Goal: Transaction & Acquisition: Book appointment/travel/reservation

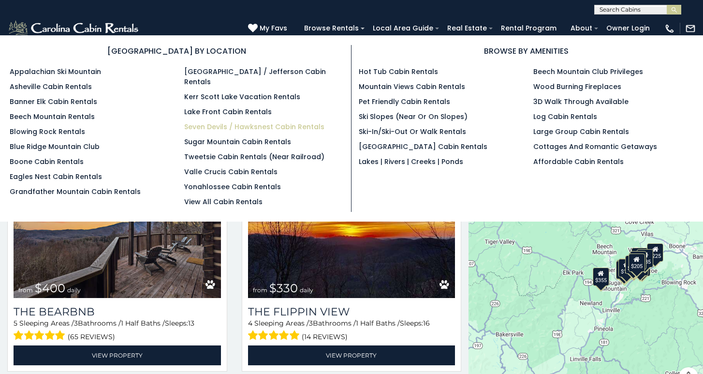
click at [293, 122] on link "Seven Devils / Hawksnest Cabin Rentals" at bounding box center [254, 127] width 140 height 10
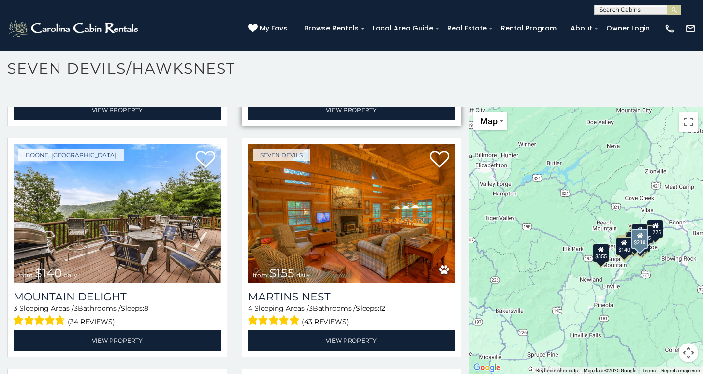
scroll to position [2986, 0]
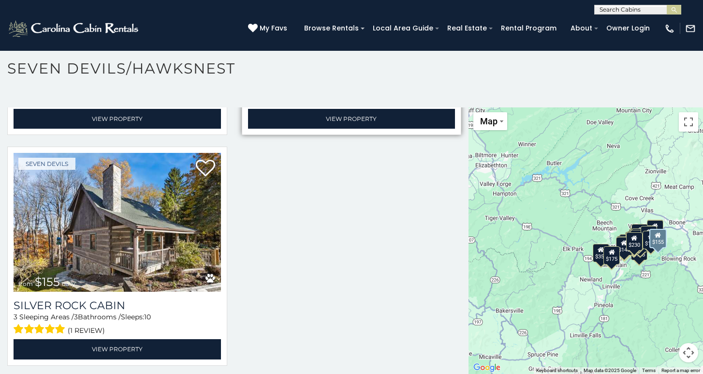
scroll to position [5050, 0]
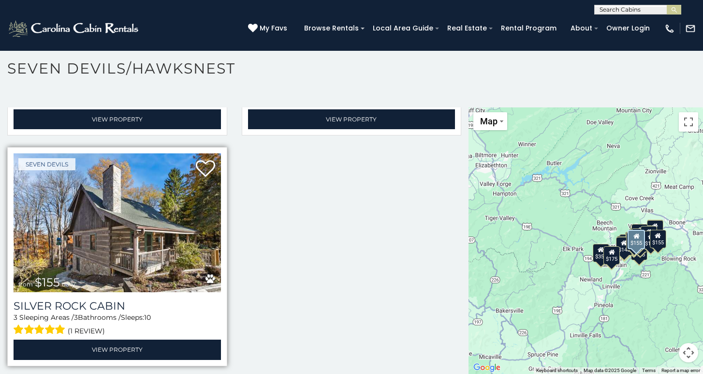
click at [131, 237] on img at bounding box center [117, 222] width 207 height 139
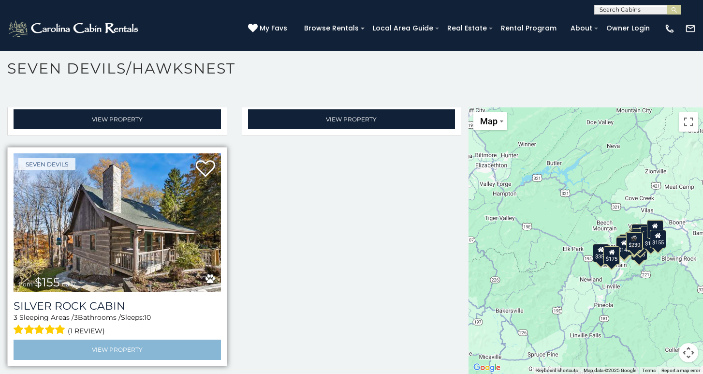
click at [103, 344] on link "View Property" at bounding box center [117, 349] width 207 height 20
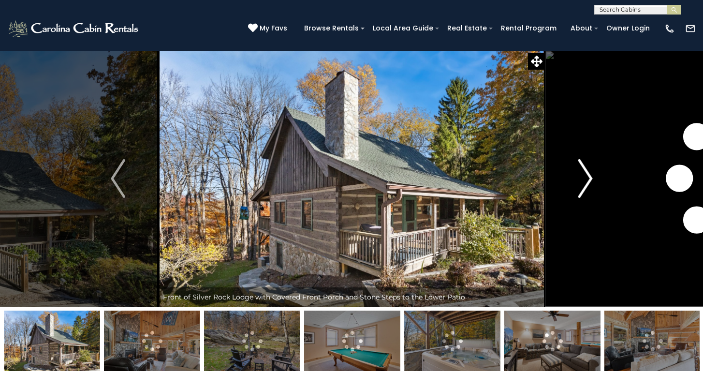
click at [589, 177] on img "Next" at bounding box center [585, 178] width 15 height 39
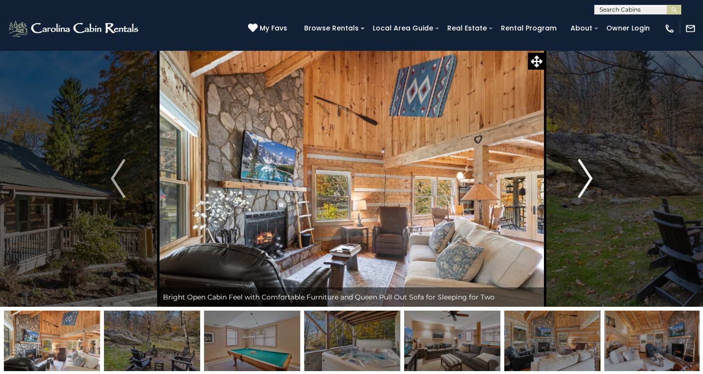
click at [588, 179] on img "Next" at bounding box center [585, 178] width 15 height 39
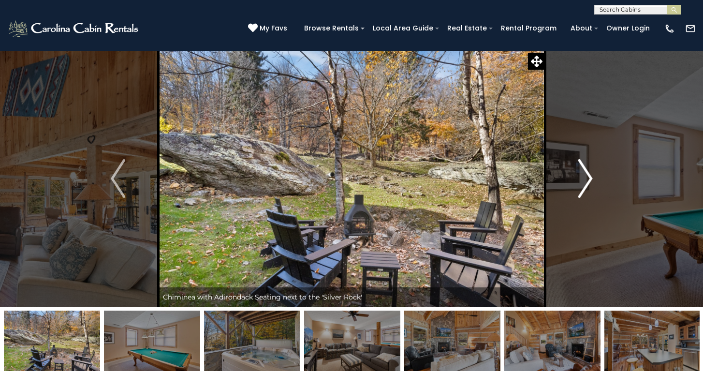
click at [588, 179] on img "Next" at bounding box center [585, 178] width 15 height 39
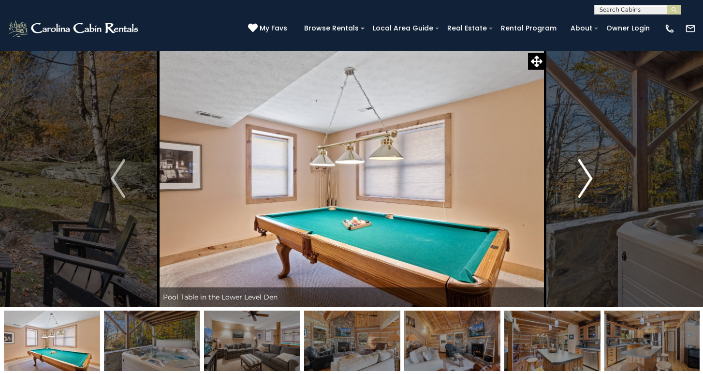
click at [588, 179] on img "Next" at bounding box center [585, 178] width 15 height 39
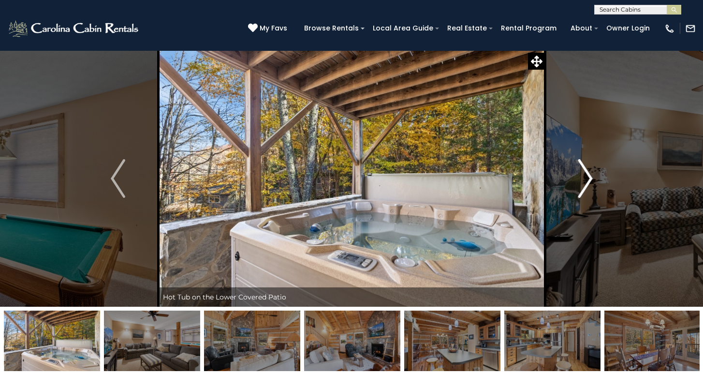
click at [588, 179] on img "Next" at bounding box center [585, 178] width 15 height 39
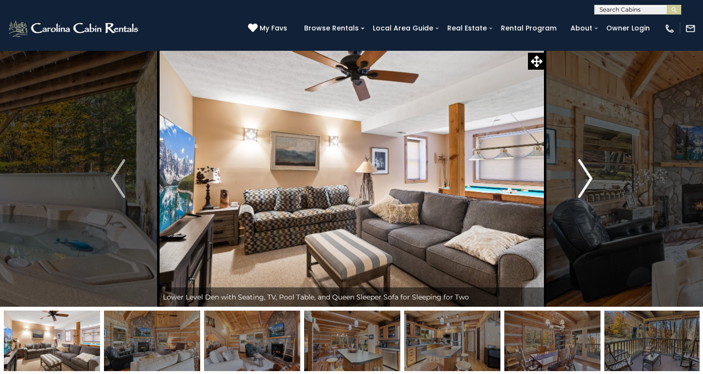
click at [588, 178] on img "Next" at bounding box center [585, 178] width 15 height 39
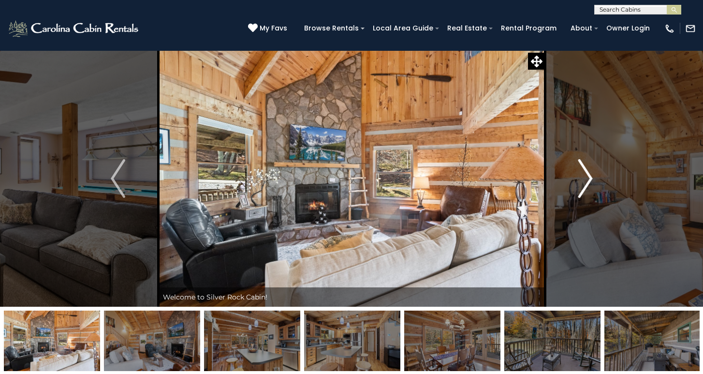
click at [588, 178] on img "Next" at bounding box center [585, 178] width 15 height 39
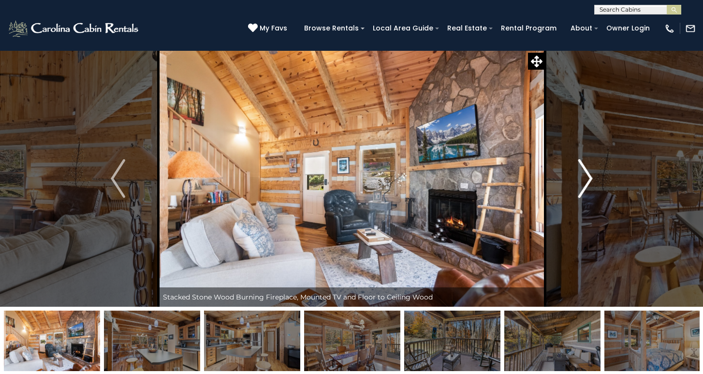
click at [588, 178] on img "Next" at bounding box center [585, 178] width 15 height 39
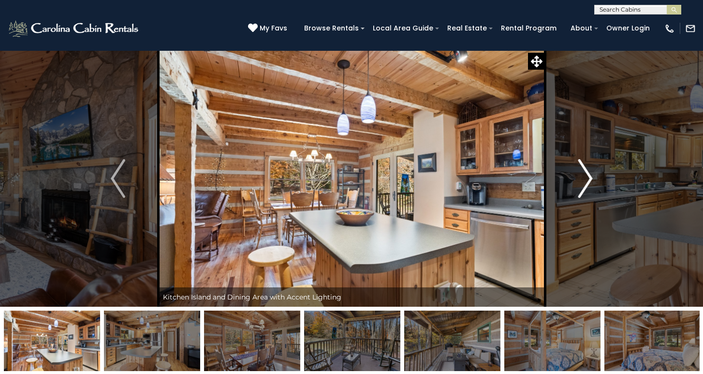
click at [588, 177] on img "Next" at bounding box center [585, 178] width 15 height 39
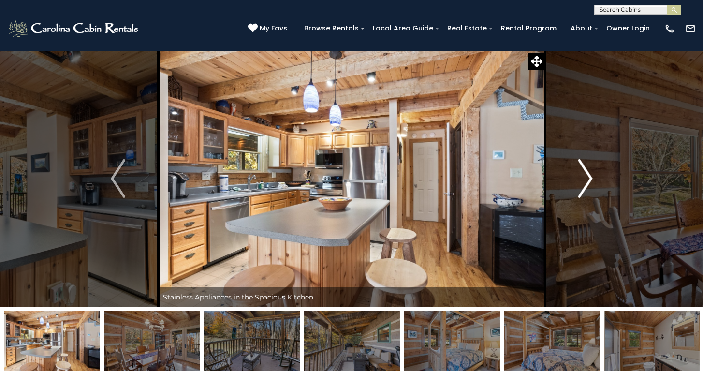
click at [588, 177] on img "Next" at bounding box center [585, 178] width 15 height 39
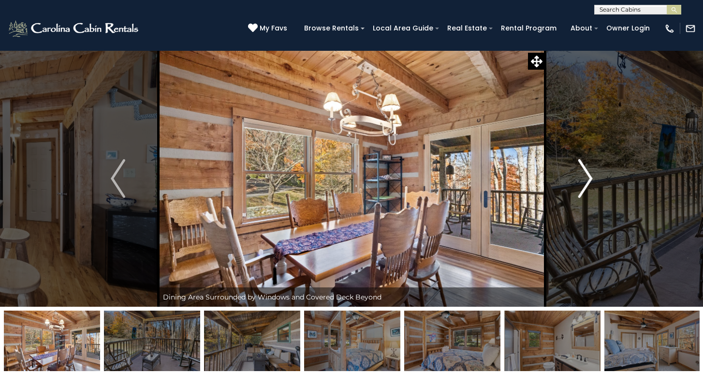
click at [588, 177] on img "Next" at bounding box center [585, 178] width 15 height 39
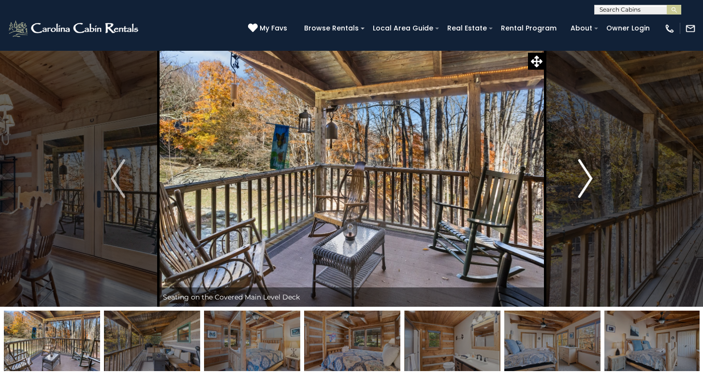
click at [588, 177] on img "Next" at bounding box center [585, 178] width 15 height 39
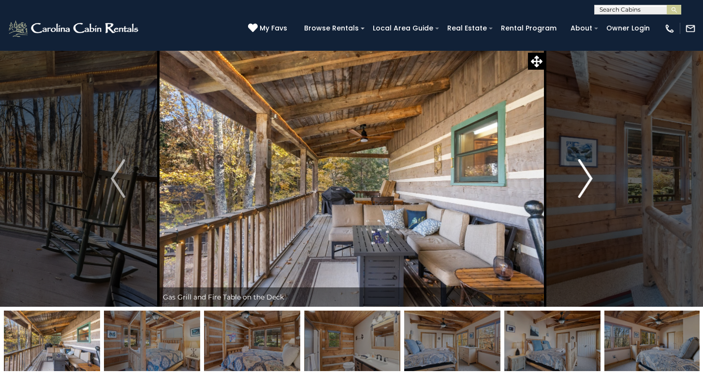
click at [588, 177] on img "Next" at bounding box center [585, 178] width 15 height 39
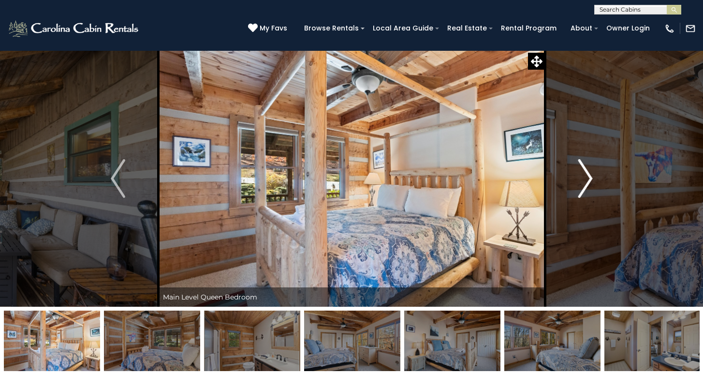
click at [588, 177] on img "Next" at bounding box center [585, 178] width 15 height 39
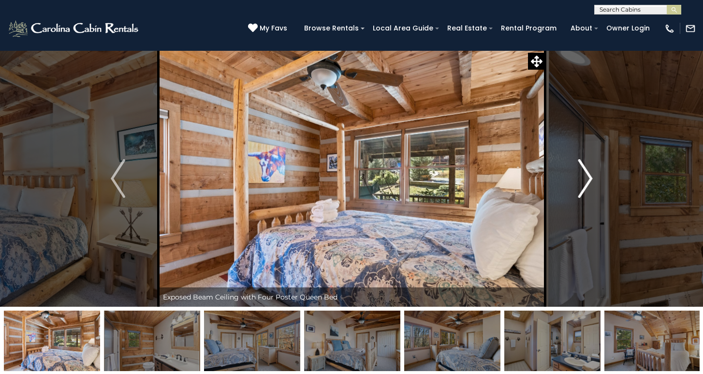
click at [588, 177] on img "Next" at bounding box center [585, 178] width 15 height 39
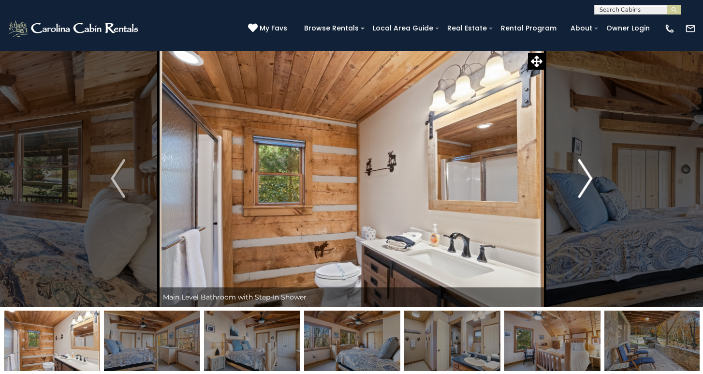
click at [588, 177] on img "Next" at bounding box center [585, 178] width 15 height 39
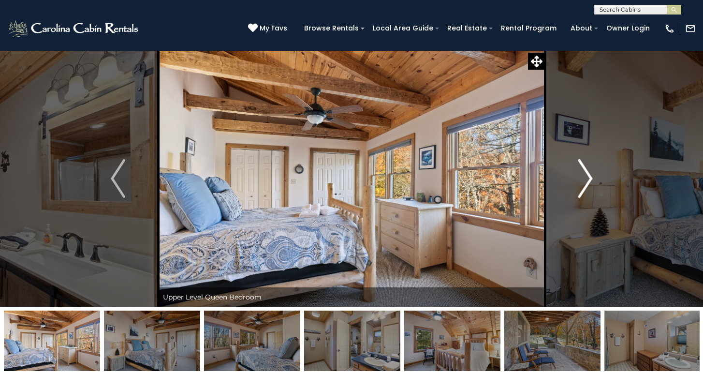
click at [588, 177] on img "Next" at bounding box center [585, 178] width 15 height 39
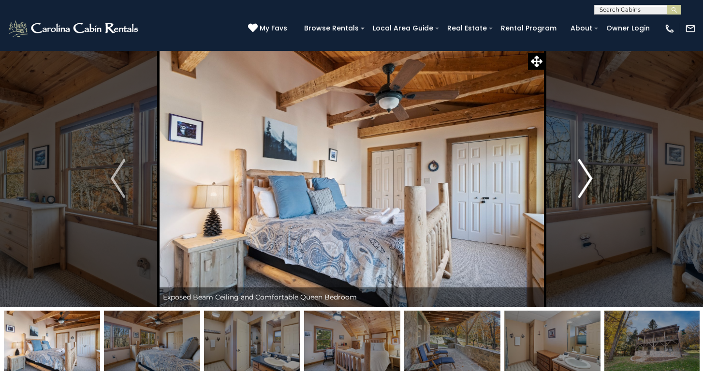
click at [588, 177] on img "Next" at bounding box center [585, 178] width 15 height 39
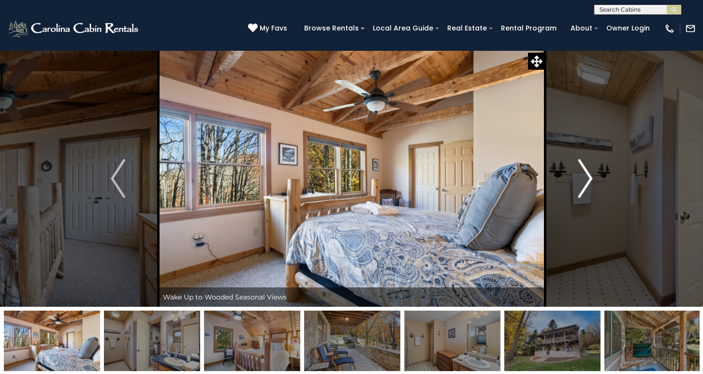
click at [588, 177] on img "Next" at bounding box center [585, 178] width 15 height 39
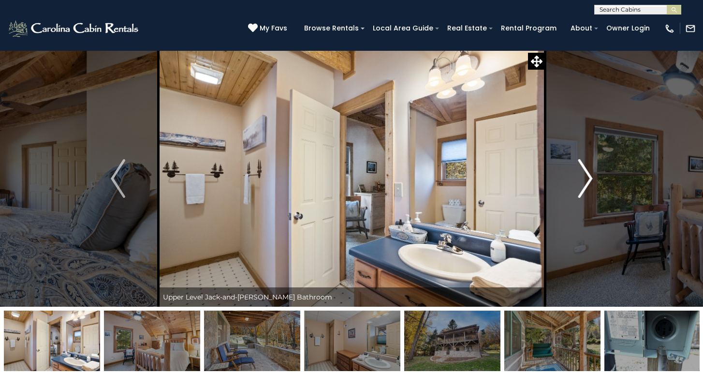
click at [588, 177] on img "Next" at bounding box center [585, 178] width 15 height 39
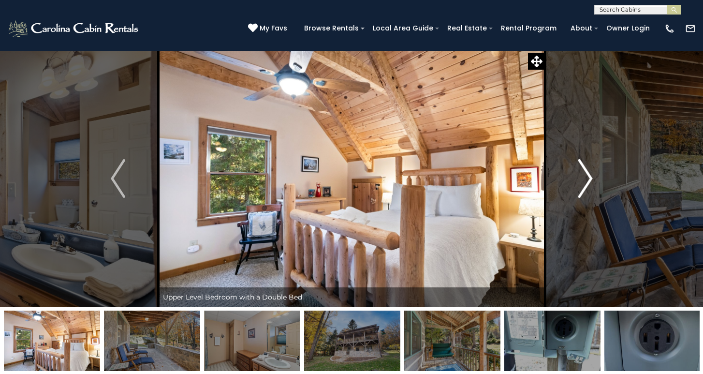
click at [588, 177] on img "Next" at bounding box center [585, 178] width 15 height 39
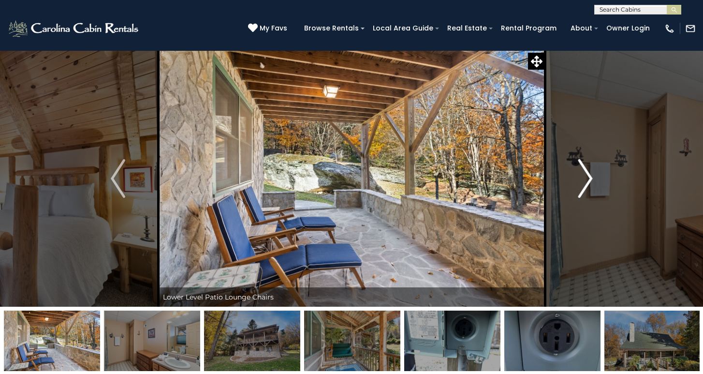
click at [588, 177] on img "Next" at bounding box center [585, 178] width 15 height 39
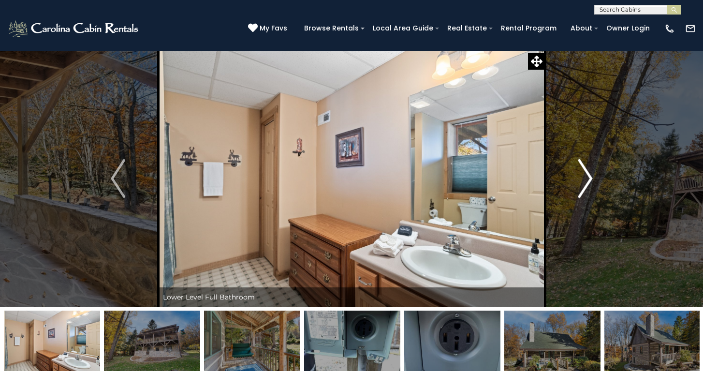
click at [588, 177] on img "Next" at bounding box center [585, 178] width 15 height 39
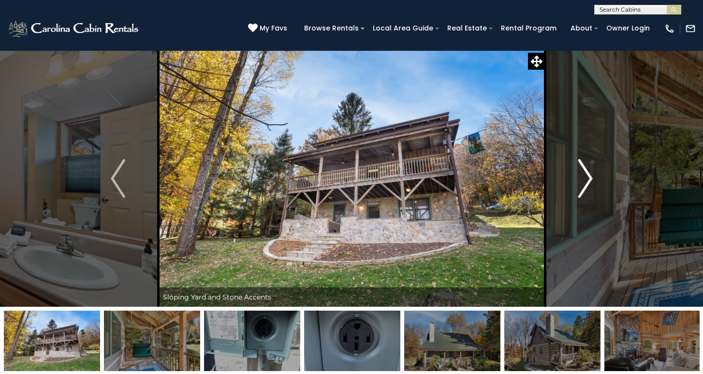
click at [588, 177] on img "Next" at bounding box center [585, 178] width 15 height 39
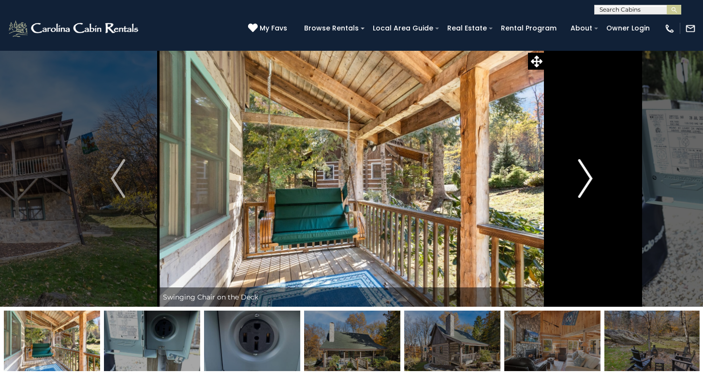
click at [588, 178] on img "Next" at bounding box center [585, 178] width 15 height 39
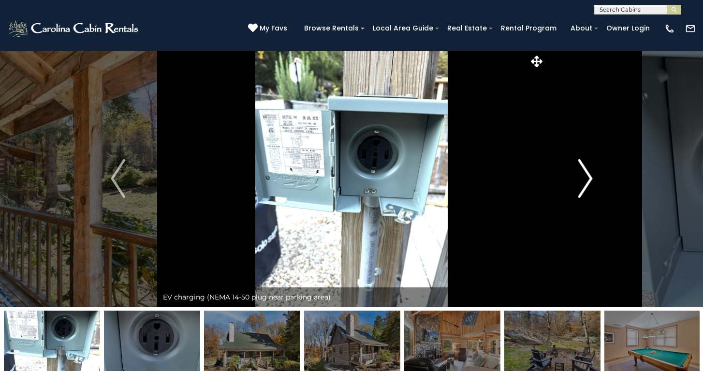
click at [588, 178] on img "Next" at bounding box center [585, 178] width 15 height 39
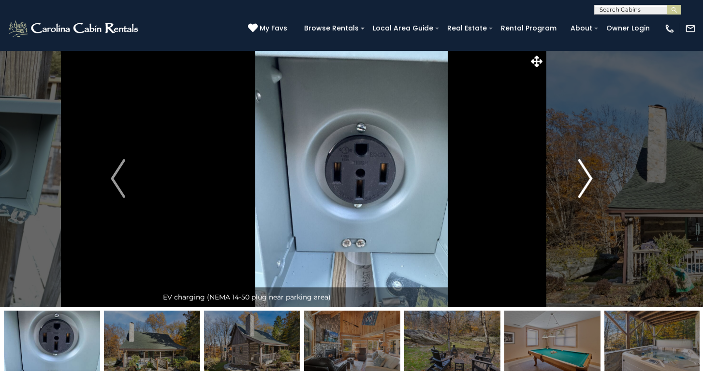
click at [588, 178] on img "Next" at bounding box center [585, 178] width 15 height 39
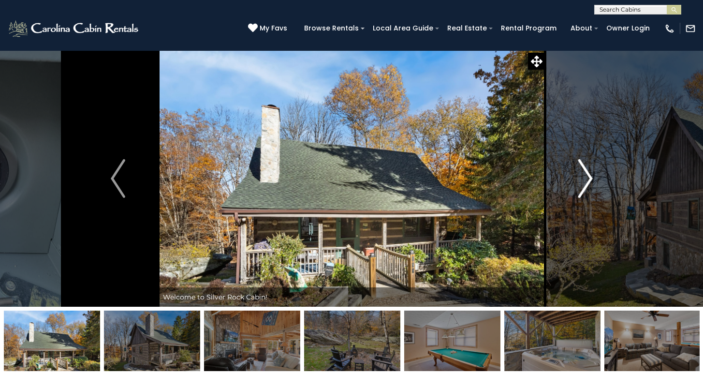
click at [588, 178] on img "Next" at bounding box center [585, 178] width 15 height 39
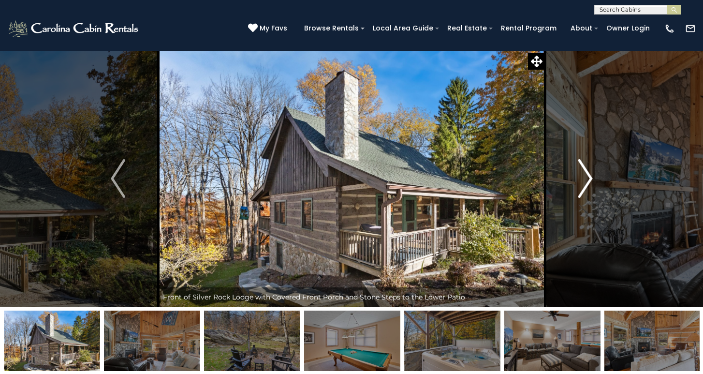
click at [588, 178] on img "Next" at bounding box center [585, 178] width 15 height 39
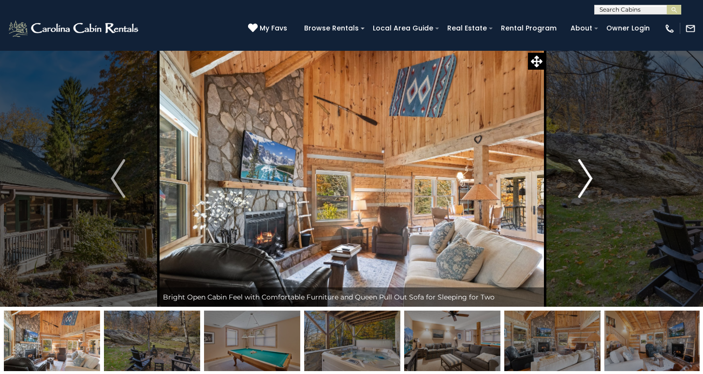
click at [588, 178] on img "Next" at bounding box center [585, 178] width 15 height 39
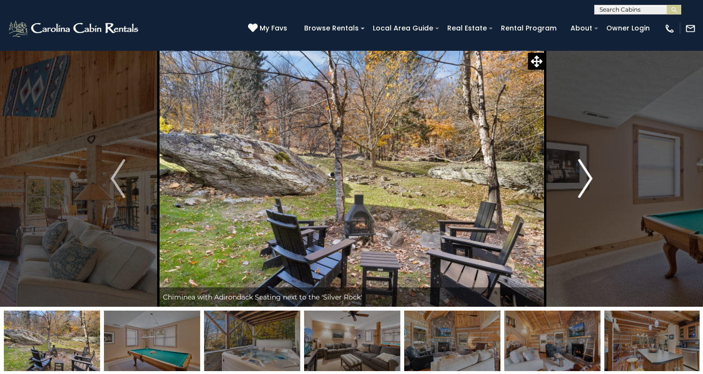
click at [588, 178] on img "Next" at bounding box center [585, 178] width 15 height 39
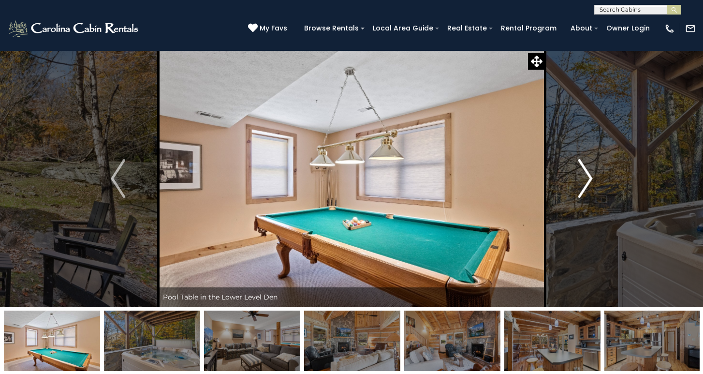
click at [588, 178] on img "Next" at bounding box center [585, 178] width 15 height 39
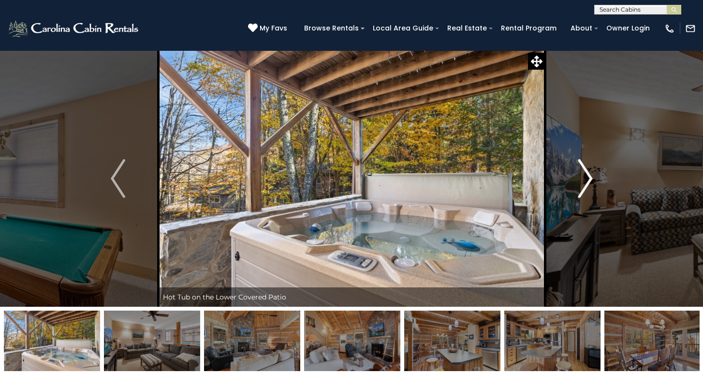
click at [588, 178] on img "Next" at bounding box center [585, 178] width 15 height 39
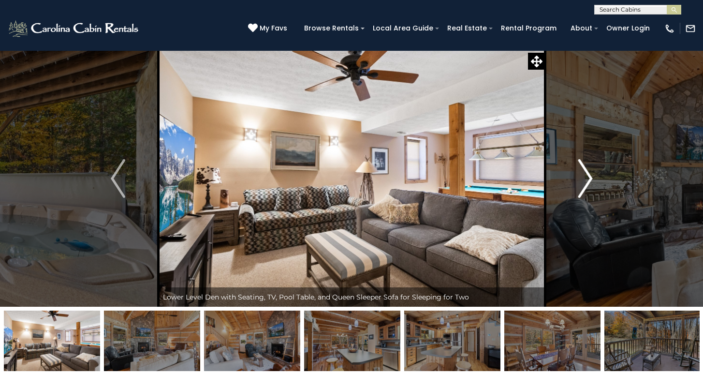
click at [589, 179] on img "Next" at bounding box center [585, 178] width 15 height 39
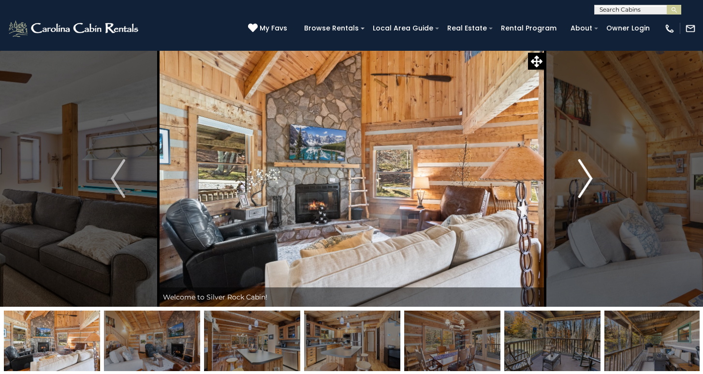
click at [583, 177] on img "Next" at bounding box center [585, 178] width 15 height 39
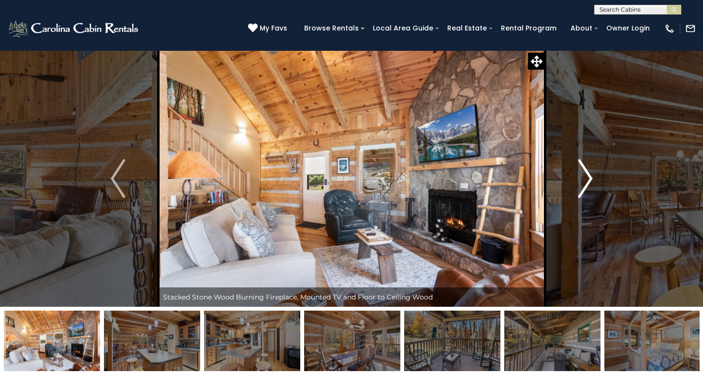
click at [583, 177] on img "Next" at bounding box center [585, 178] width 15 height 39
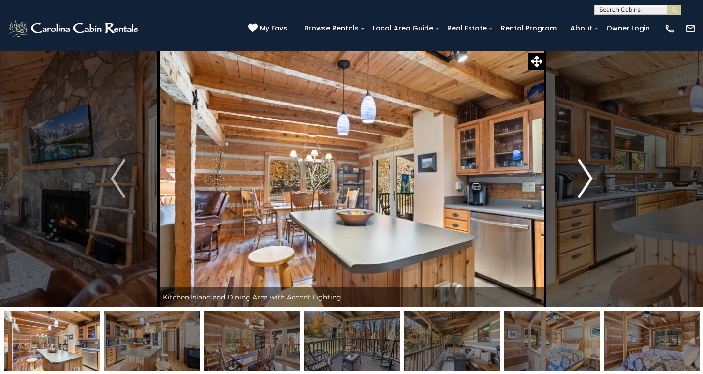
click at [584, 177] on img "Next" at bounding box center [585, 178] width 15 height 39
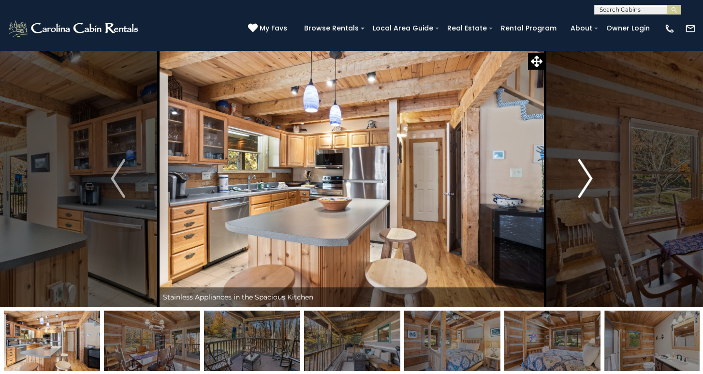
click at [590, 190] on img "Next" at bounding box center [585, 178] width 15 height 39
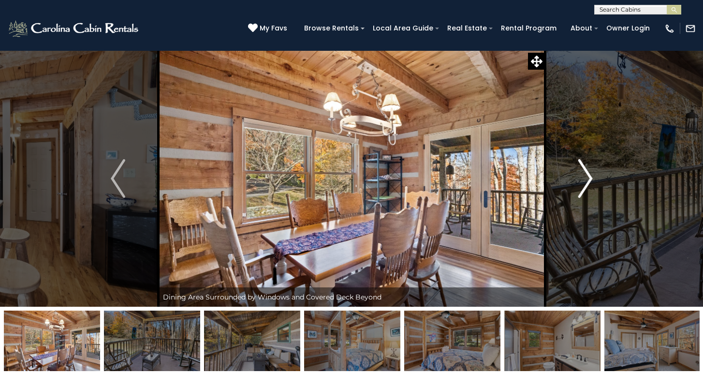
click at [589, 190] on img "Next" at bounding box center [585, 178] width 15 height 39
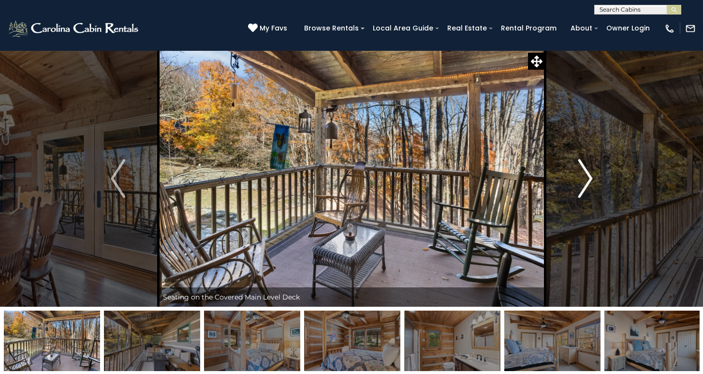
click at [589, 191] on img "Next" at bounding box center [585, 178] width 15 height 39
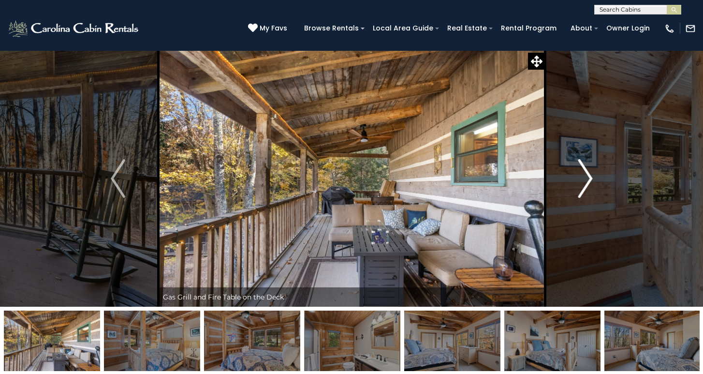
click at [587, 191] on img "Next" at bounding box center [585, 178] width 15 height 39
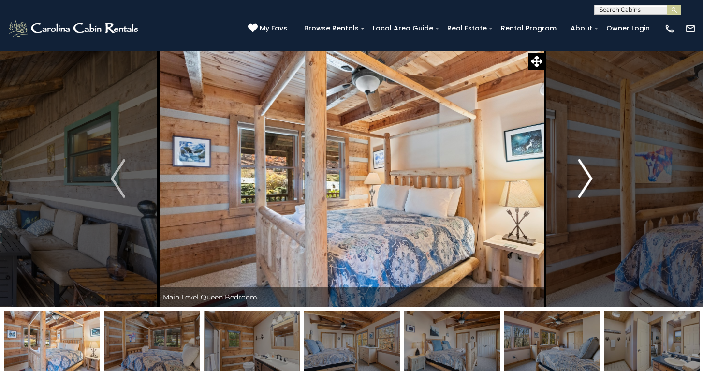
click at [587, 191] on img "Next" at bounding box center [585, 178] width 15 height 39
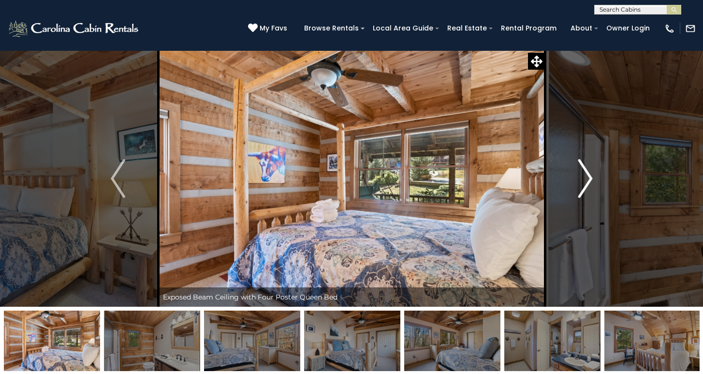
click at [587, 191] on img "Next" at bounding box center [585, 178] width 15 height 39
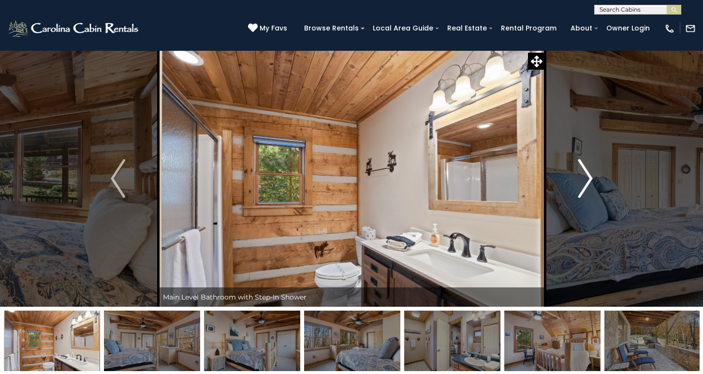
click at [587, 191] on img "Next" at bounding box center [585, 178] width 15 height 39
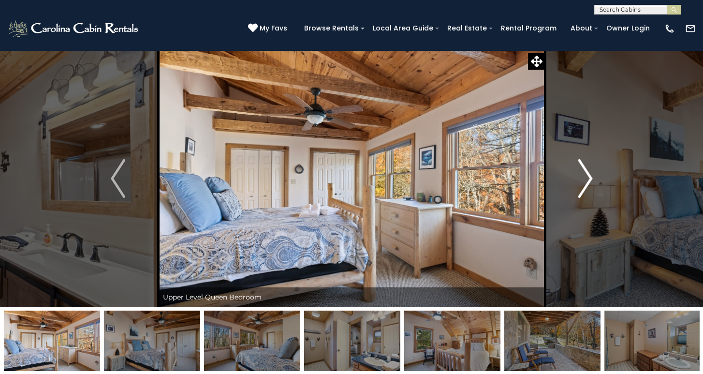
click at [587, 191] on img "Next" at bounding box center [585, 178] width 15 height 39
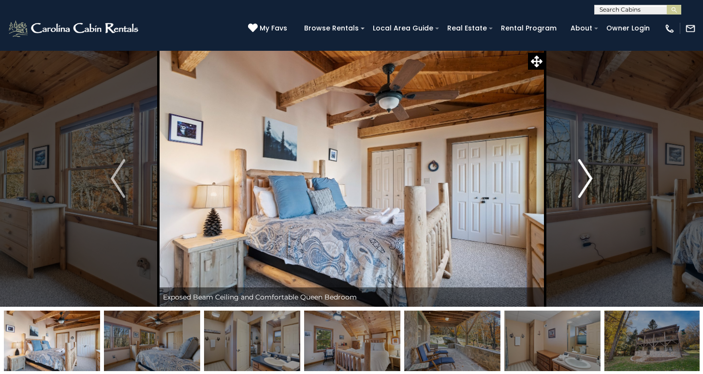
click at [587, 191] on img "Next" at bounding box center [585, 178] width 15 height 39
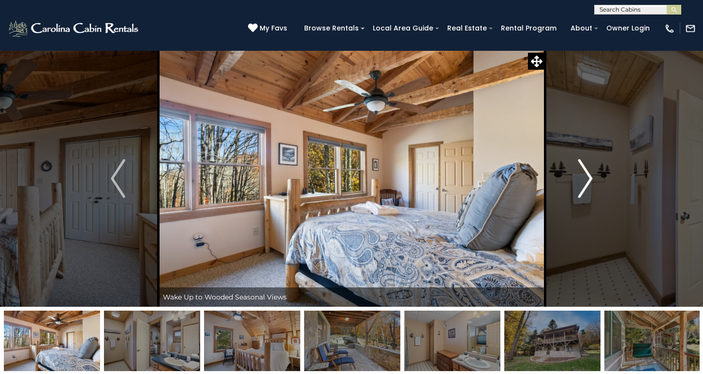
click at [587, 191] on img "Next" at bounding box center [585, 178] width 15 height 39
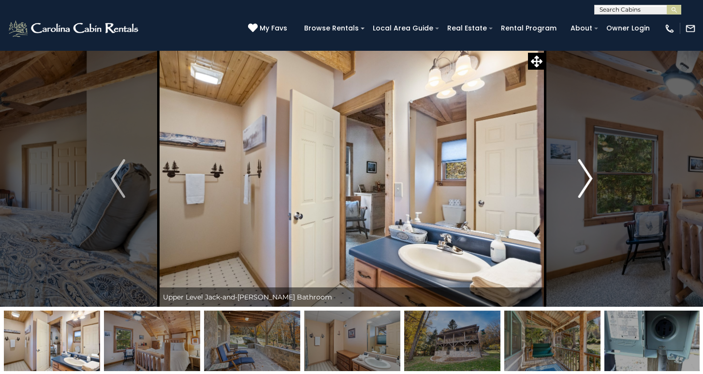
click at [587, 191] on img "Next" at bounding box center [585, 178] width 15 height 39
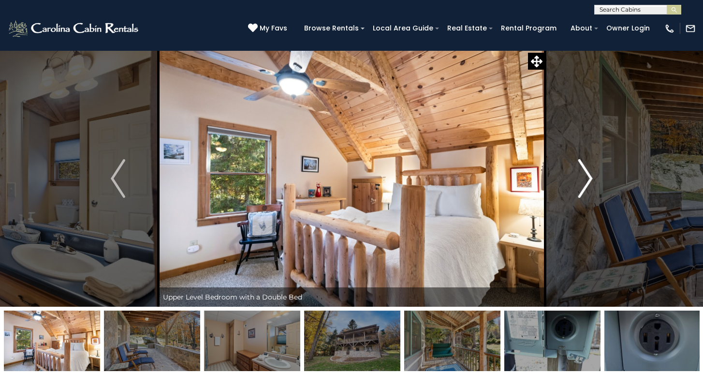
click at [587, 189] on img "Next" at bounding box center [585, 178] width 15 height 39
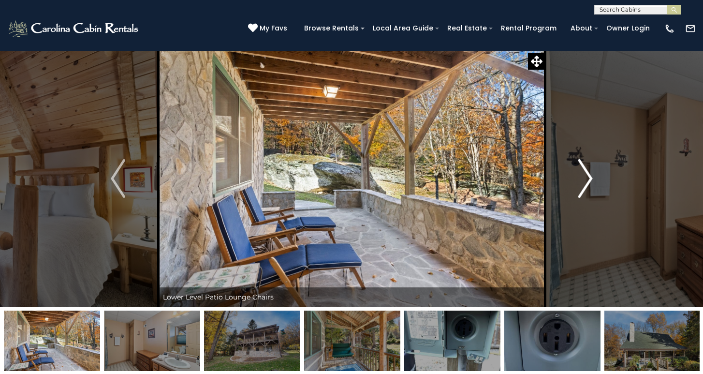
click at [587, 189] on img "Next" at bounding box center [585, 178] width 15 height 39
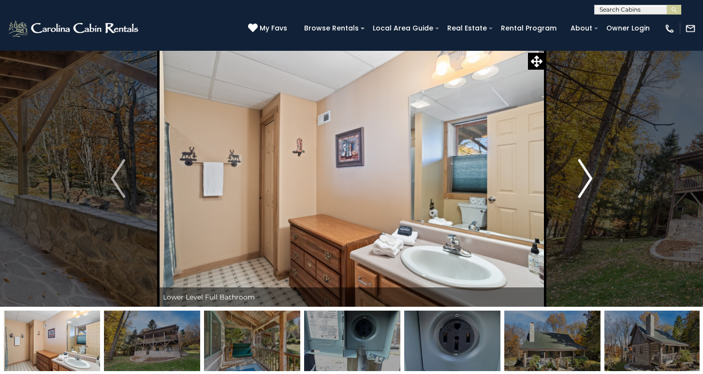
click at [587, 189] on img "Next" at bounding box center [585, 178] width 15 height 39
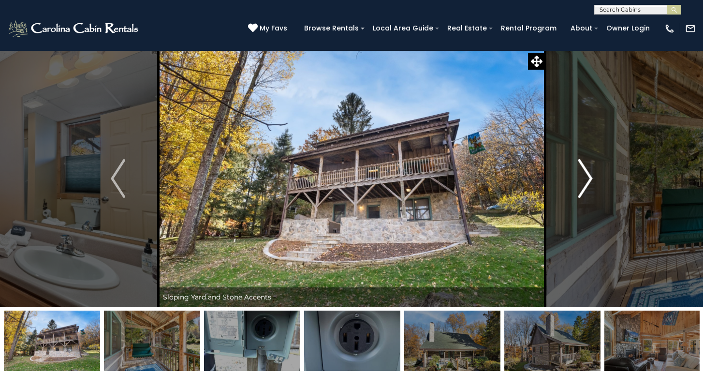
click at [587, 189] on img "Next" at bounding box center [585, 178] width 15 height 39
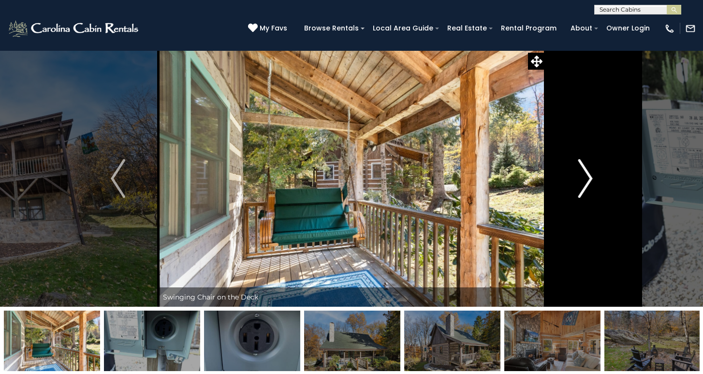
click at [587, 189] on img "Next" at bounding box center [585, 178] width 15 height 39
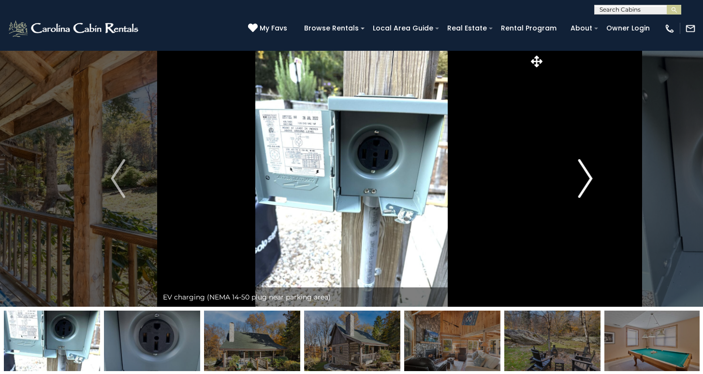
click at [587, 189] on img "Next" at bounding box center [585, 178] width 15 height 39
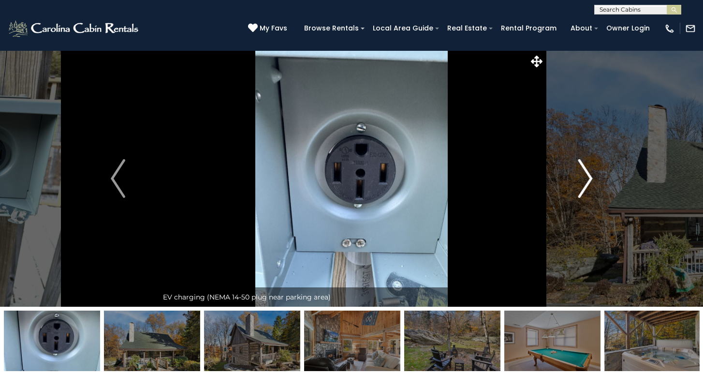
click at [587, 189] on img "Next" at bounding box center [585, 178] width 15 height 39
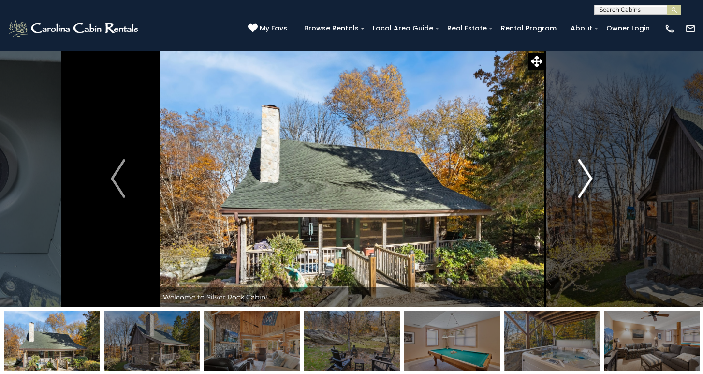
click at [587, 187] on img "Next" at bounding box center [585, 178] width 15 height 39
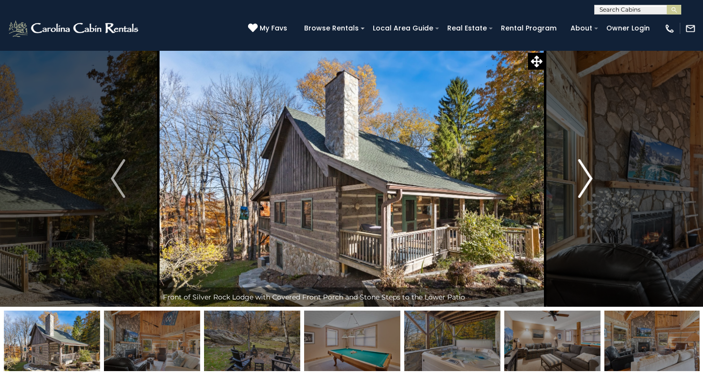
click at [587, 187] on img "Next" at bounding box center [585, 178] width 15 height 39
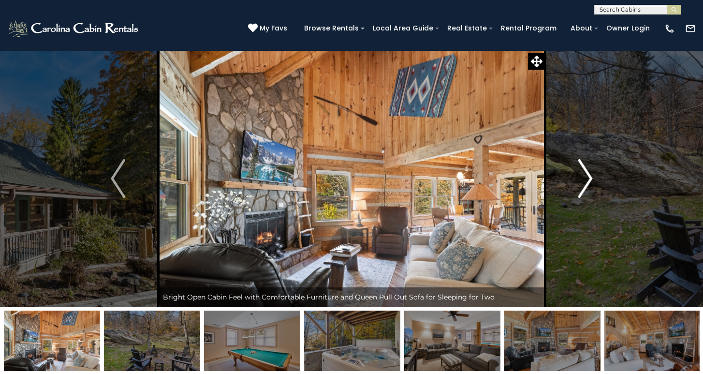
click at [587, 187] on img "Next" at bounding box center [585, 178] width 15 height 39
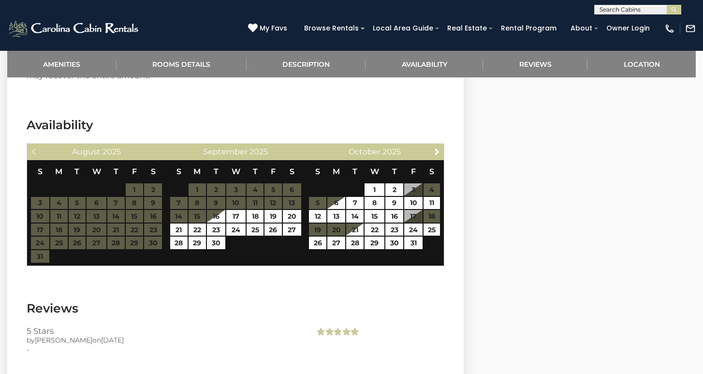
scroll to position [1859, 0]
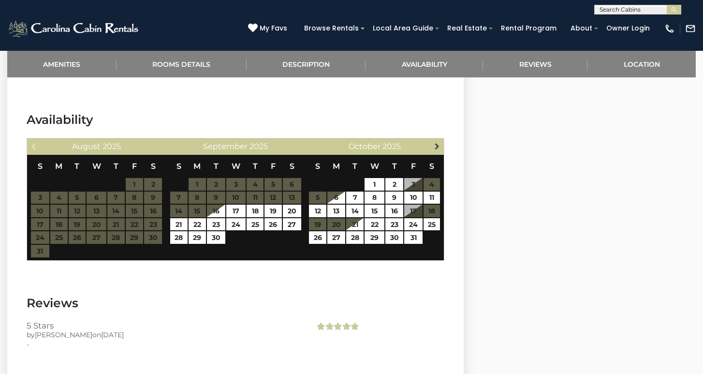
click at [438, 142] on span "Next" at bounding box center [437, 146] width 8 height 8
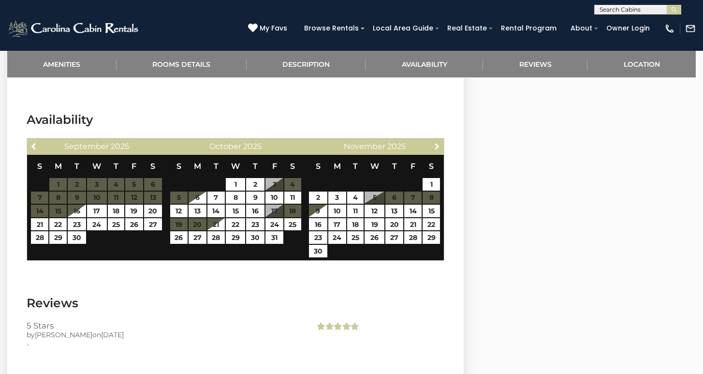
click at [438, 142] on span "Next" at bounding box center [437, 146] width 8 height 8
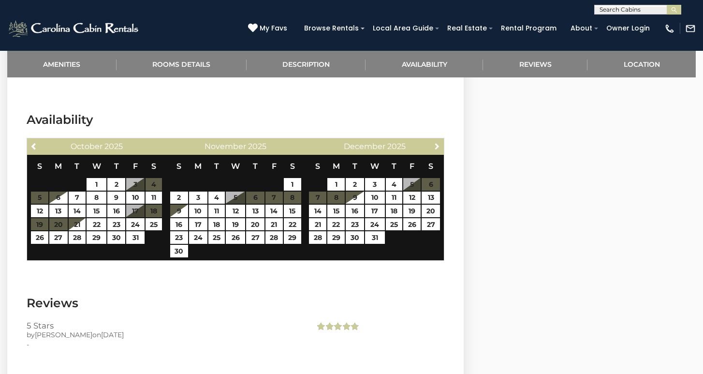
click at [438, 142] on span "Next" at bounding box center [437, 146] width 8 height 8
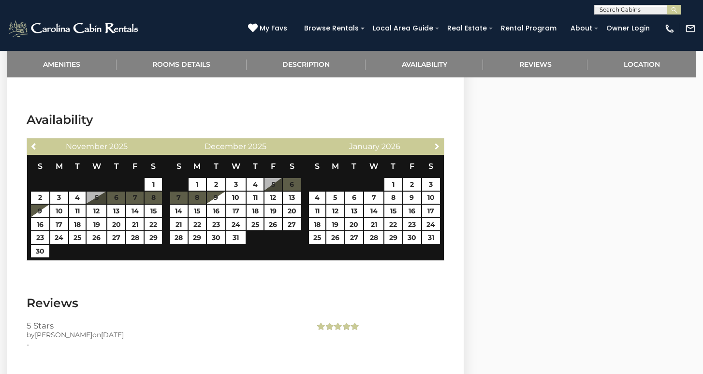
click at [438, 142] on span "Next" at bounding box center [437, 146] width 8 height 8
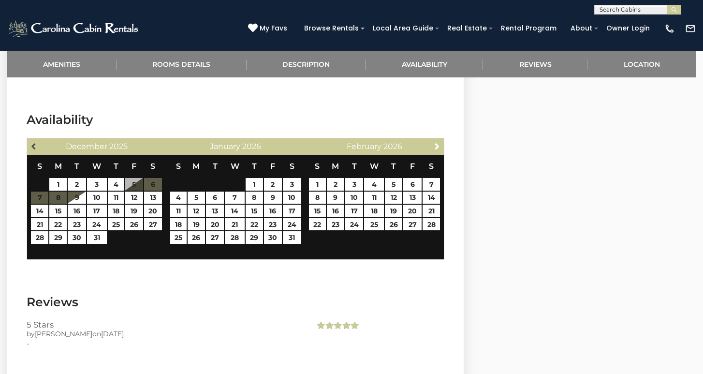
click at [36, 142] on span "Previous" at bounding box center [34, 146] width 8 height 8
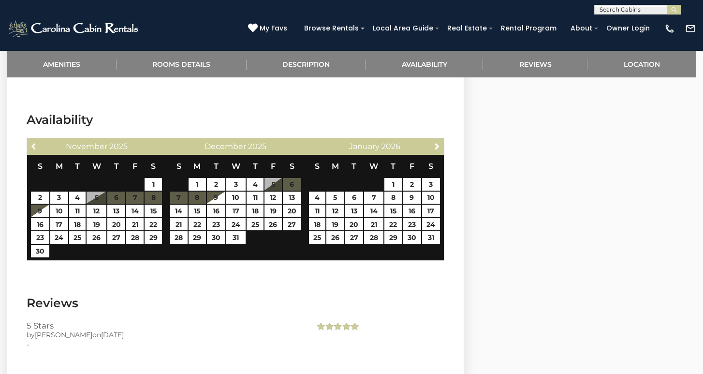
click at [36, 142] on span "Previous" at bounding box center [34, 146] width 8 height 8
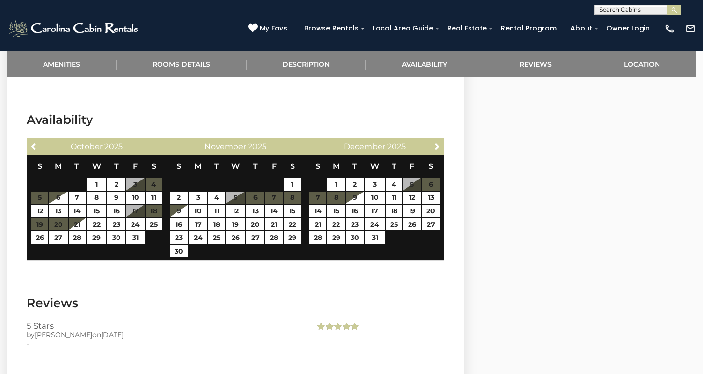
click at [36, 142] on span "Previous" at bounding box center [34, 146] width 8 height 8
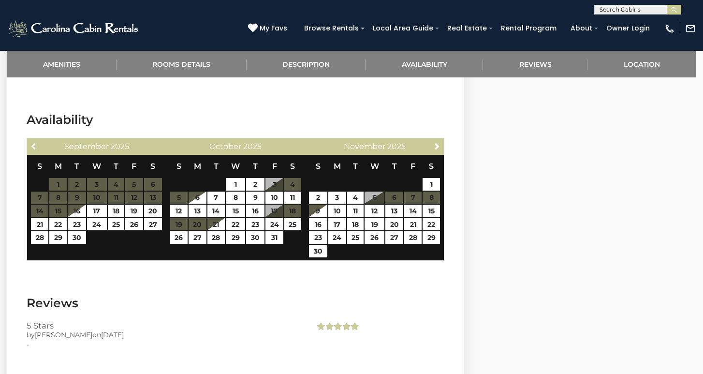
click at [36, 142] on span "Previous" at bounding box center [34, 146] width 8 height 8
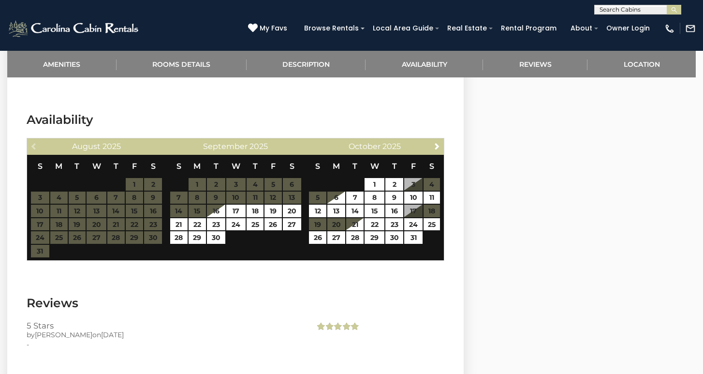
click at [36, 138] on div "Previous August 2025" at bounding box center [96, 146] width 139 height 16
click at [33, 138] on div "Previous August 2025" at bounding box center [96, 146] width 139 height 16
